Goal: Transaction & Acquisition: Download file/media

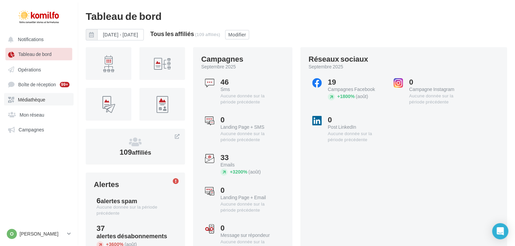
click at [35, 105] on link "Médiathèque" at bounding box center [39, 99] width 70 height 12
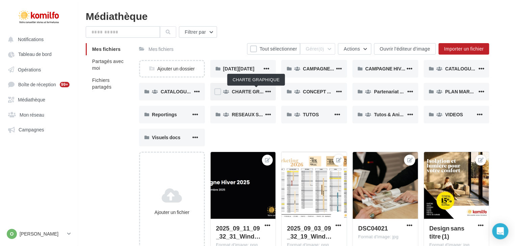
click at [246, 89] on span "CHARTE GRAPHIQUE" at bounding box center [256, 92] width 49 height 6
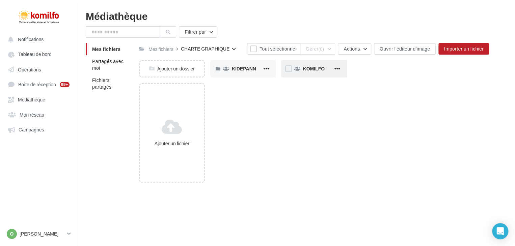
click at [313, 74] on div "KOMILFO" at bounding box center [314, 69] width 66 height 18
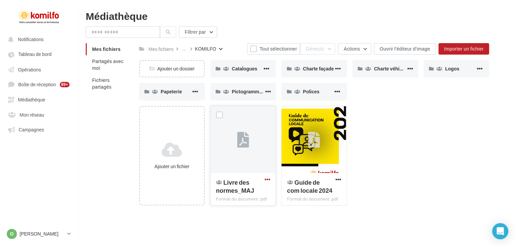
click at [266, 181] on span "button" at bounding box center [267, 180] width 6 height 6
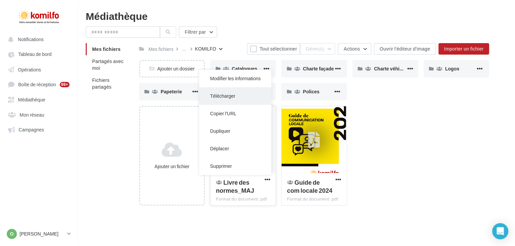
click at [225, 100] on button "Télécharger" at bounding box center [235, 96] width 72 height 18
